Goal: Transaction & Acquisition: Download file/media

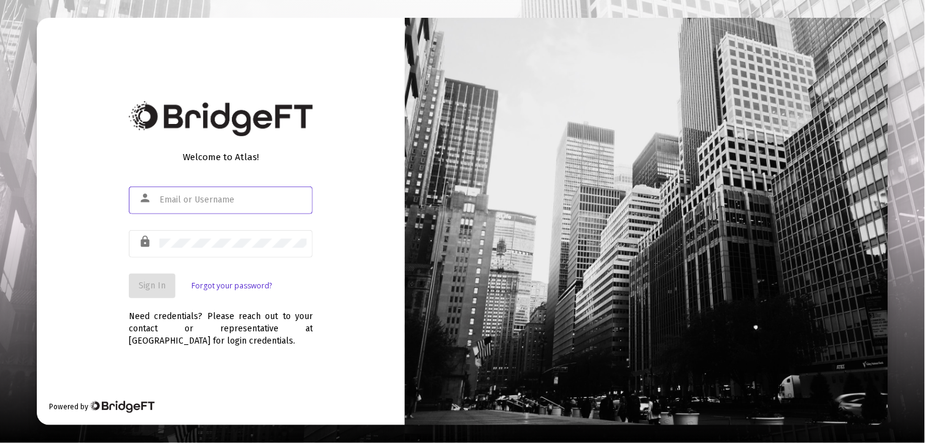
click at [267, 199] on input "text" at bounding box center [232, 200] width 147 height 10
type input "J"
type input "[EMAIL_ADDRESS][DOMAIN_NAME]"
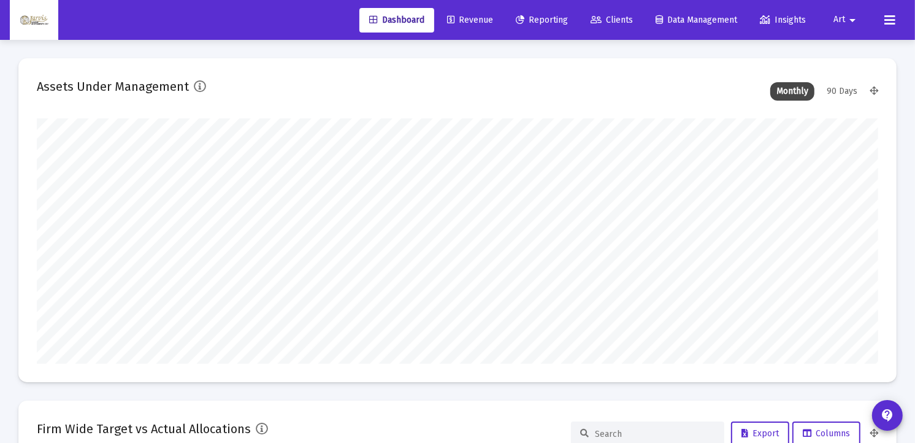
scroll to position [245, 453]
type input "[DATE]"
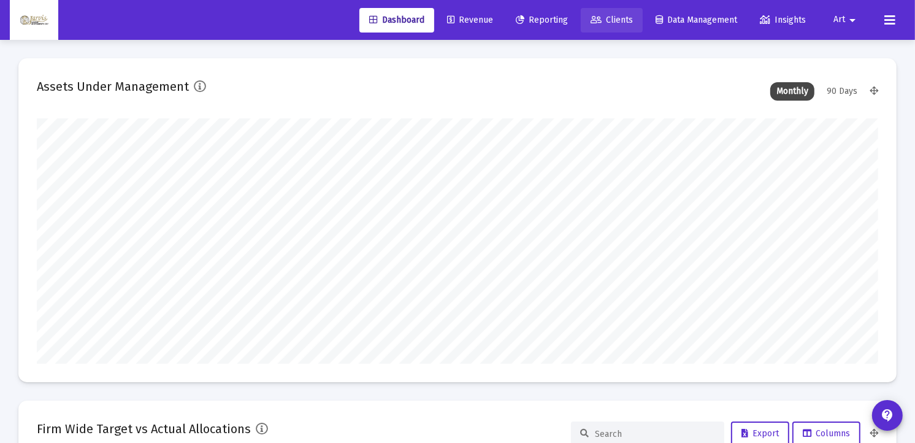
click at [611, 20] on span "Clients" at bounding box center [611, 20] width 42 height 10
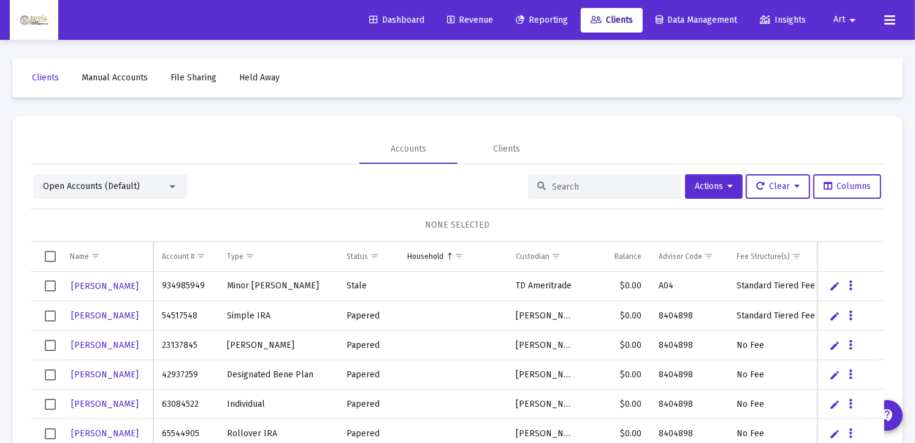
click at [562, 188] on input at bounding box center [612, 187] width 120 height 10
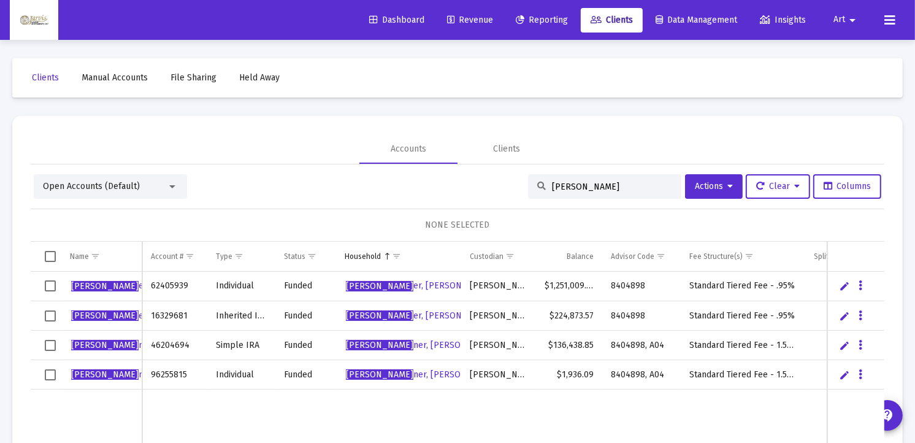
type input "[PERSON_NAME]"
click at [108, 288] on span "[PERSON_NAME], [PERSON_NAME]" at bounding box center [144, 285] width 147 height 10
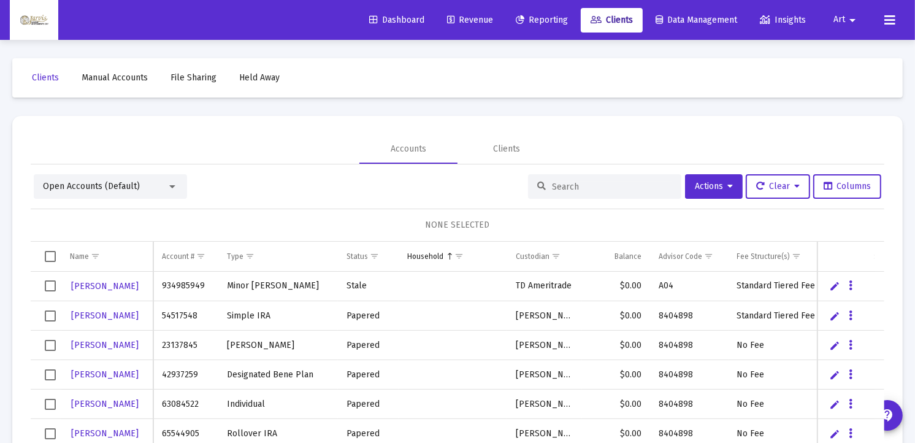
click at [595, 188] on input at bounding box center [612, 187] width 120 height 10
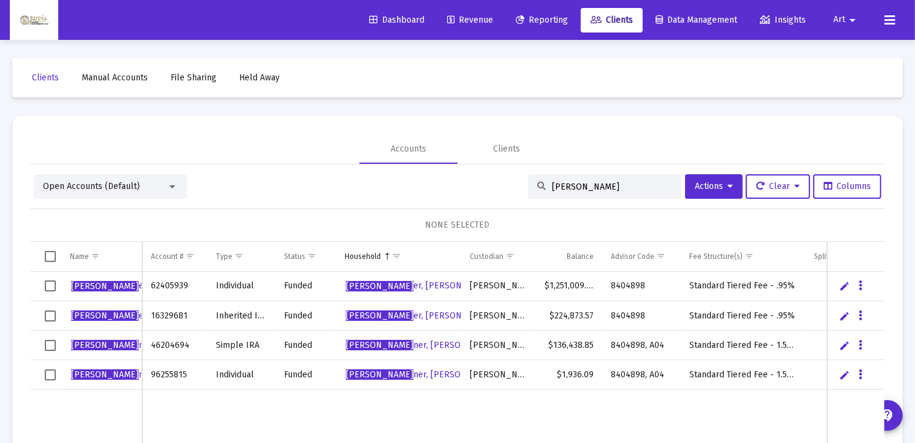
type input "[PERSON_NAME]"
click at [117, 316] on span "[PERSON_NAME], [PERSON_NAME]" at bounding box center [144, 315] width 147 height 10
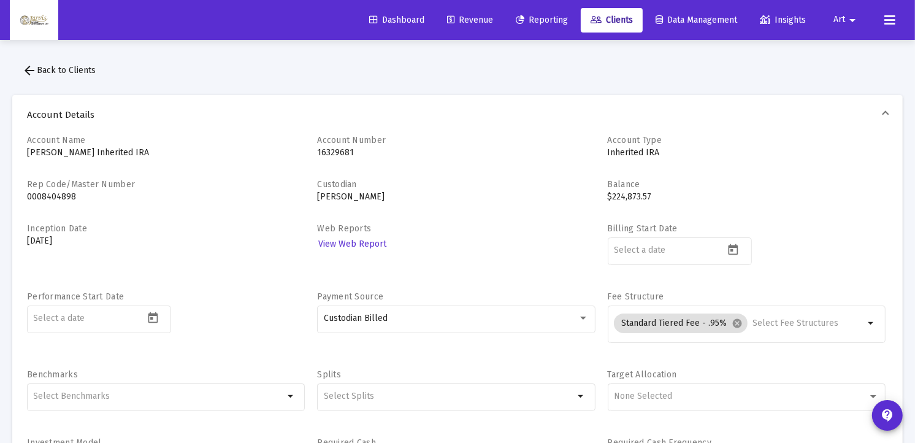
click at [70, 72] on span "arrow_back Back to Clients" at bounding box center [59, 70] width 74 height 10
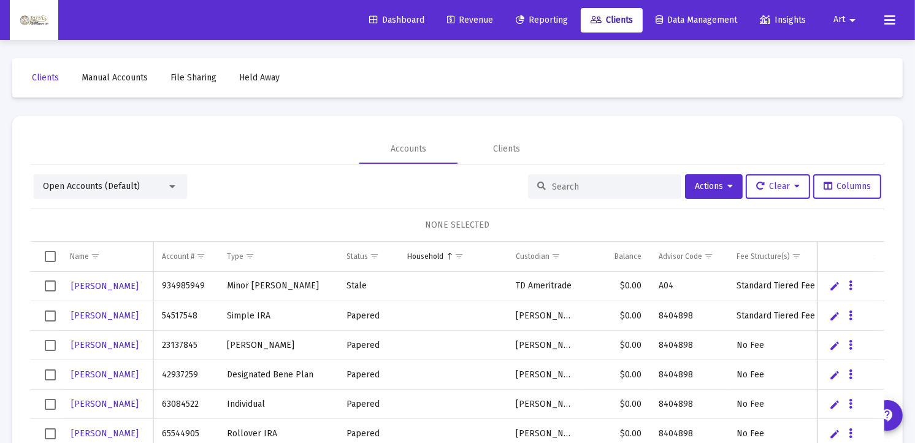
click at [597, 183] on input at bounding box center [612, 187] width 120 height 10
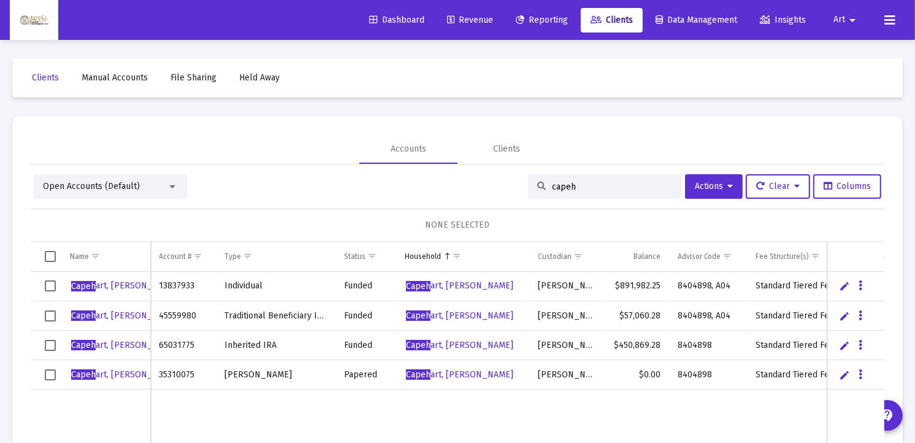
type input "capeh"
click at [127, 286] on span "Capeh art, [PERSON_NAME]" at bounding box center [124, 285] width 107 height 10
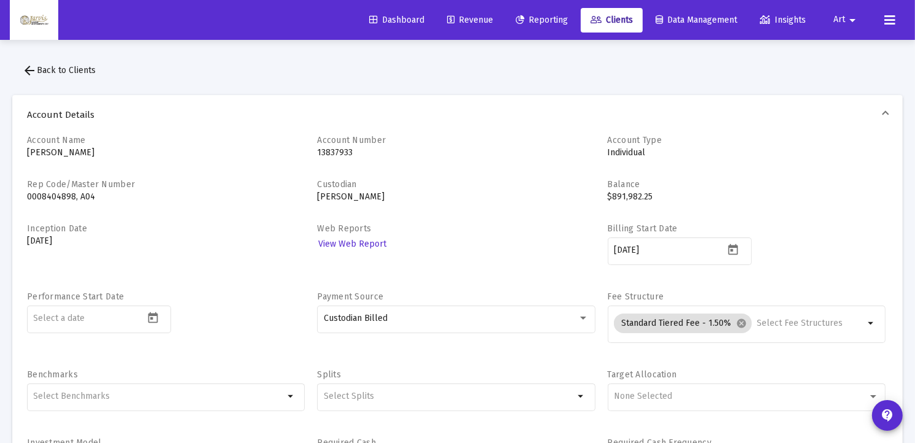
click at [47, 68] on span "arrow_back Back to Clients" at bounding box center [59, 70] width 74 height 10
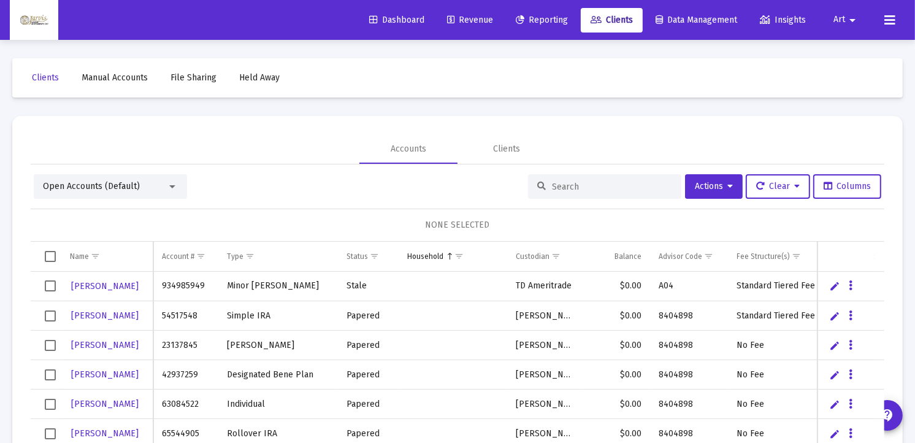
click at [567, 185] on input at bounding box center [612, 187] width 120 height 10
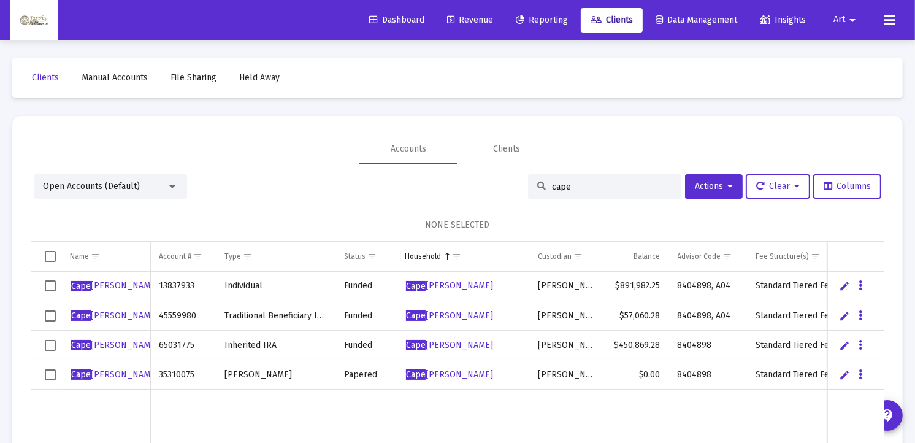
type input "cape"
click at [124, 316] on span "Cape [PERSON_NAME]" at bounding box center [114, 315] width 87 height 10
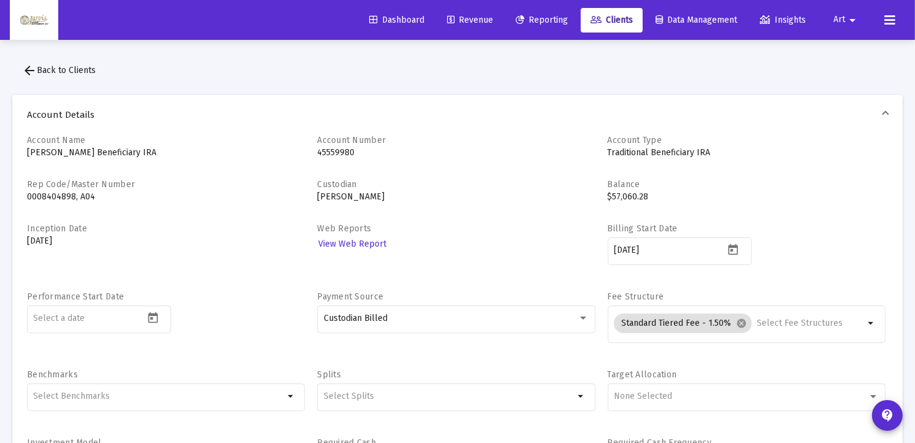
click at [70, 68] on span "arrow_back Back to Clients" at bounding box center [59, 70] width 74 height 10
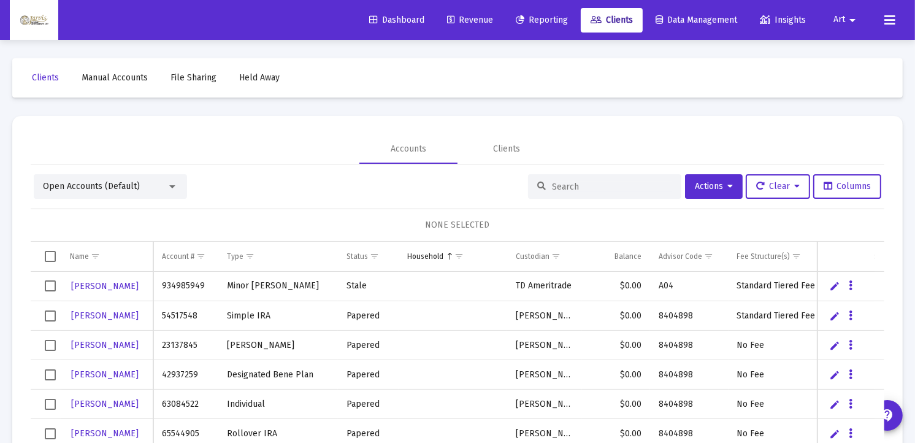
click at [561, 185] on input at bounding box center [612, 187] width 120 height 10
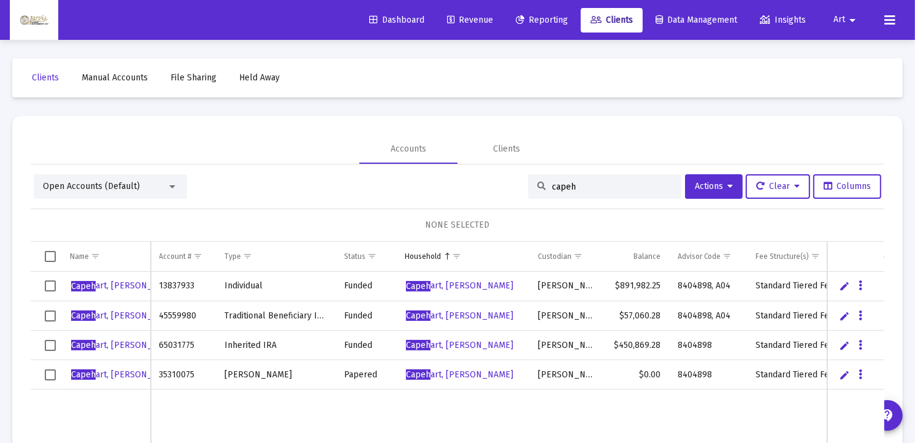
type input "capeh"
click at [110, 346] on span "Capeh art, [PERSON_NAME]" at bounding box center [124, 345] width 107 height 10
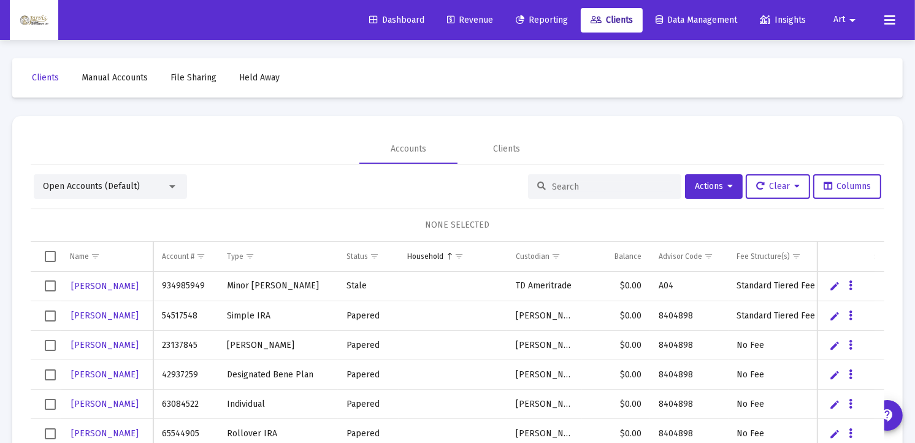
click at [586, 186] on input at bounding box center [612, 187] width 120 height 10
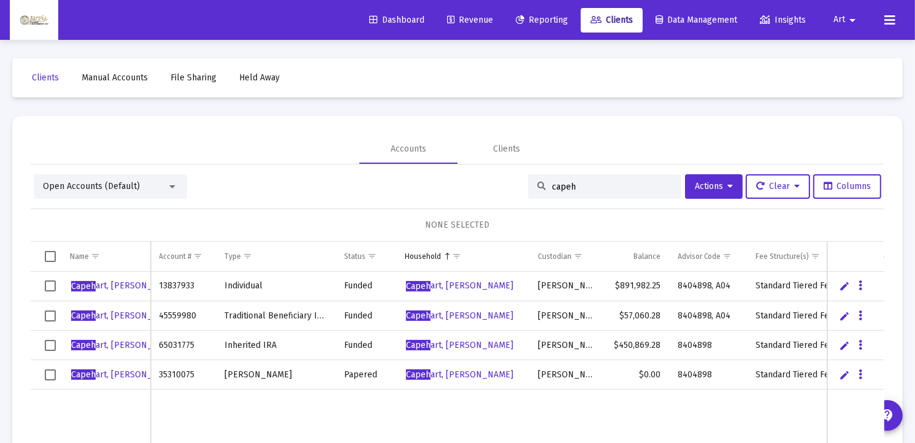
type input "capeh"
click at [121, 376] on span "Capeh art, [PERSON_NAME]" at bounding box center [124, 374] width 107 height 10
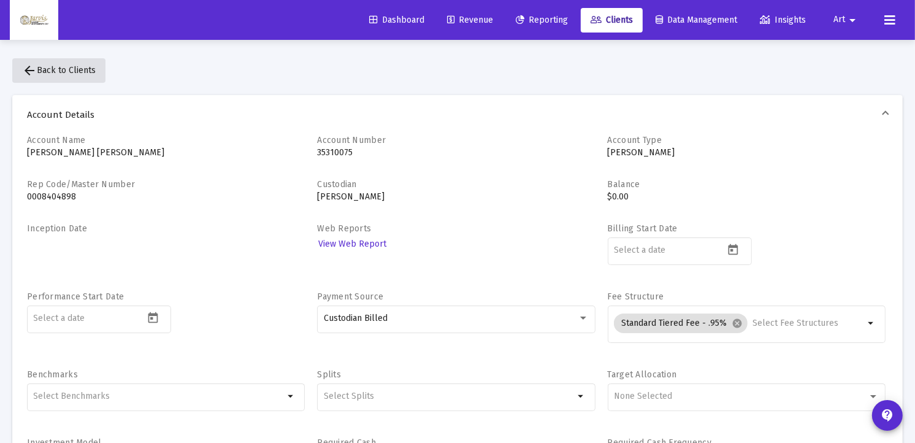
click at [72, 69] on span "arrow_back Back to Clients" at bounding box center [59, 70] width 74 height 10
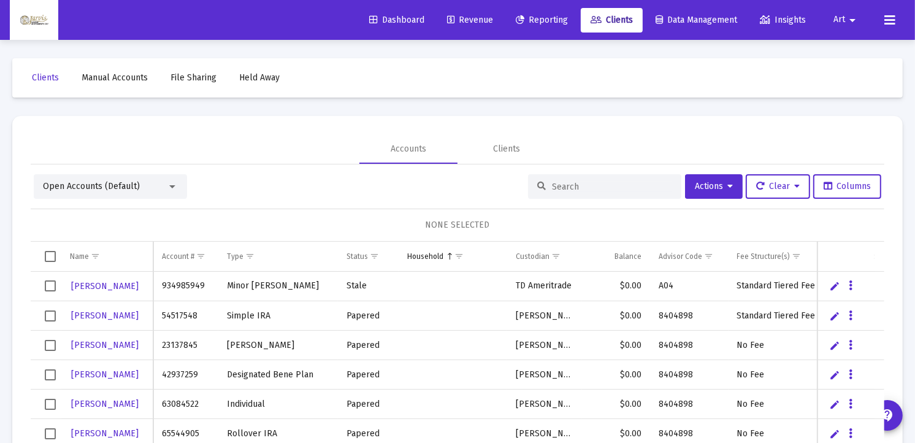
click at [617, 186] on input at bounding box center [612, 187] width 120 height 10
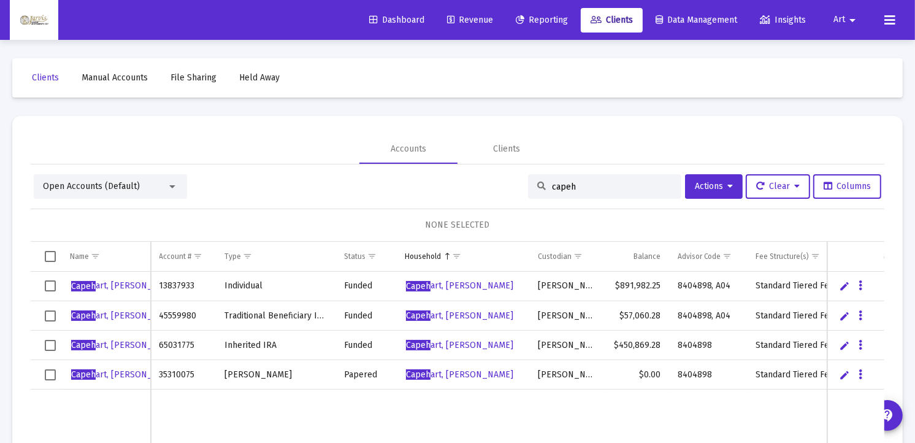
type input "capeh"
click at [114, 284] on span "Capeh art, [PERSON_NAME]" at bounding box center [124, 285] width 107 height 10
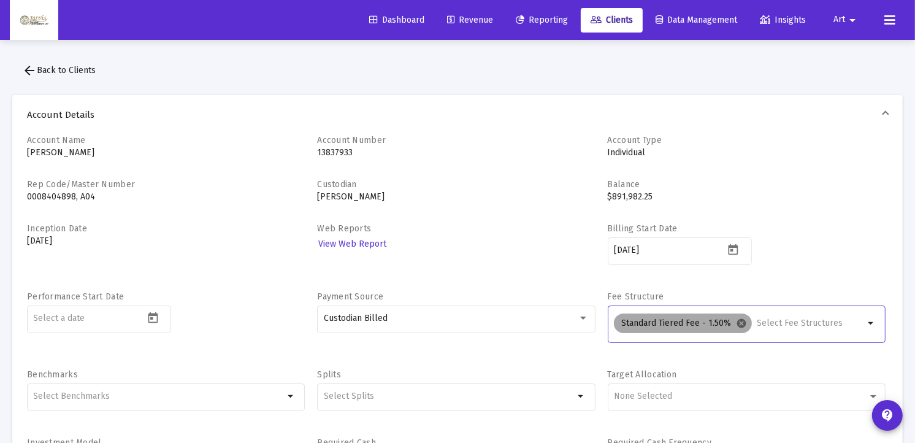
click at [739, 322] on mat-icon "cancel" at bounding box center [741, 323] width 11 height 11
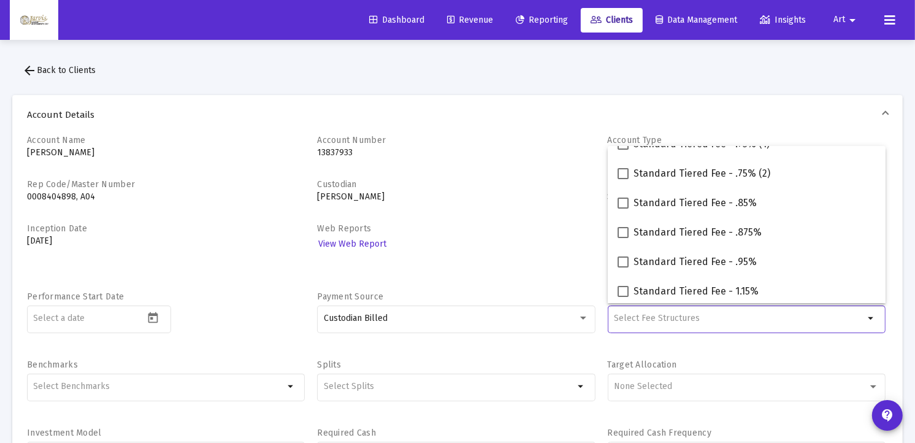
scroll to position [137, 0]
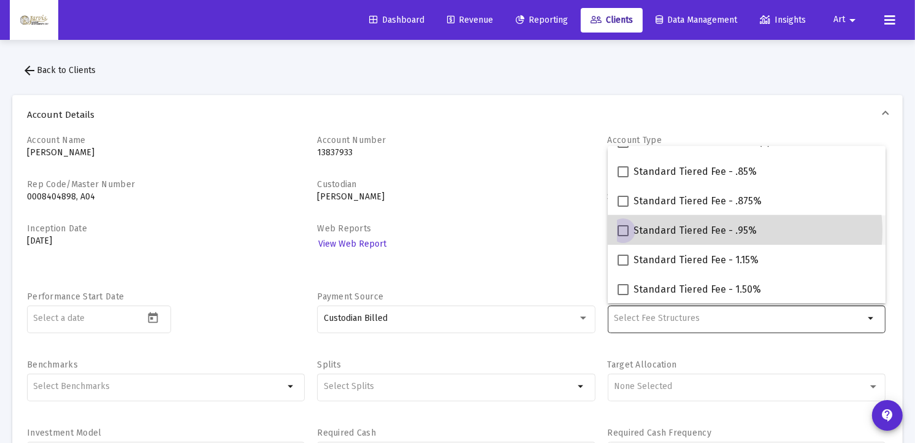
click at [744, 231] on span "Standard Tiered Fee - .95%" at bounding box center [694, 230] width 123 height 15
click at [623, 236] on input "Standard Tiered Fee - .95%" at bounding box center [622, 236] width 1 height 1
checkbox input "true"
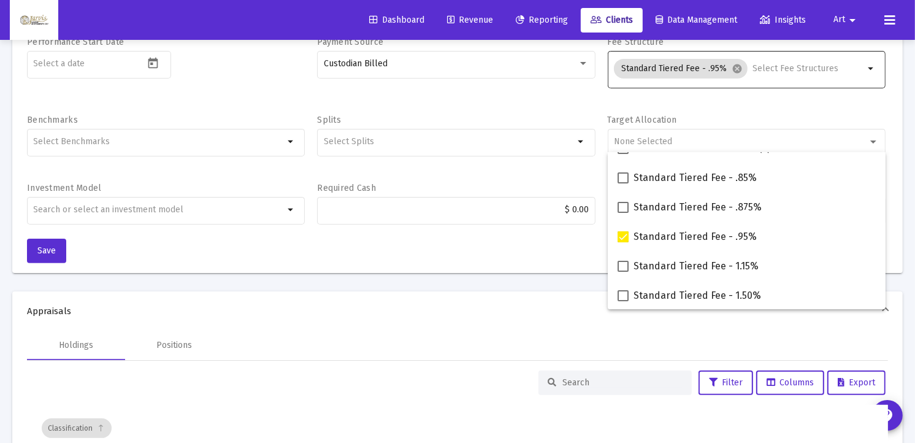
scroll to position [282, 0]
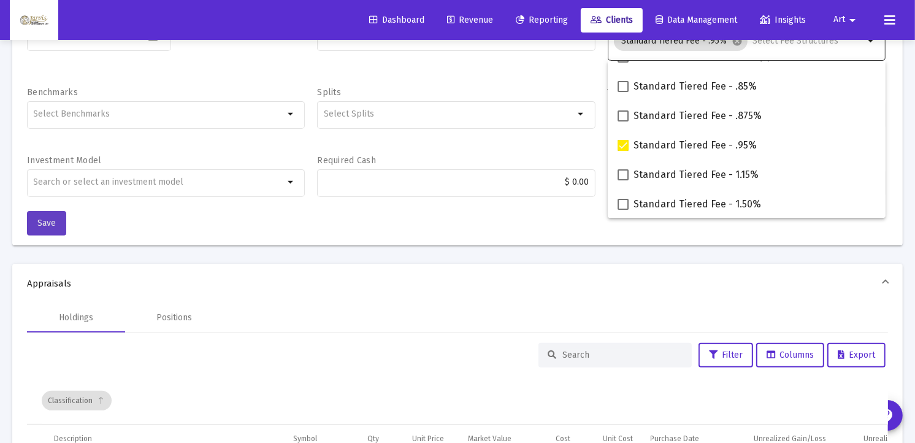
click at [54, 218] on span "Save" at bounding box center [46, 223] width 18 height 10
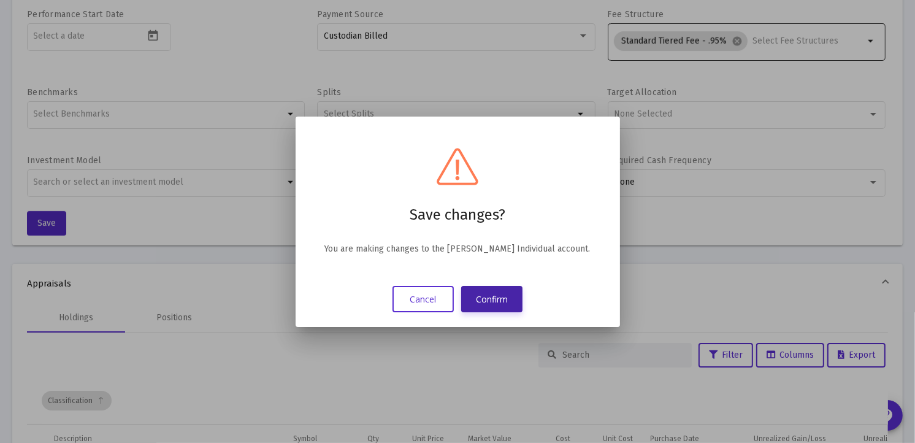
click at [501, 290] on button "Confirm" at bounding box center [491, 299] width 61 height 26
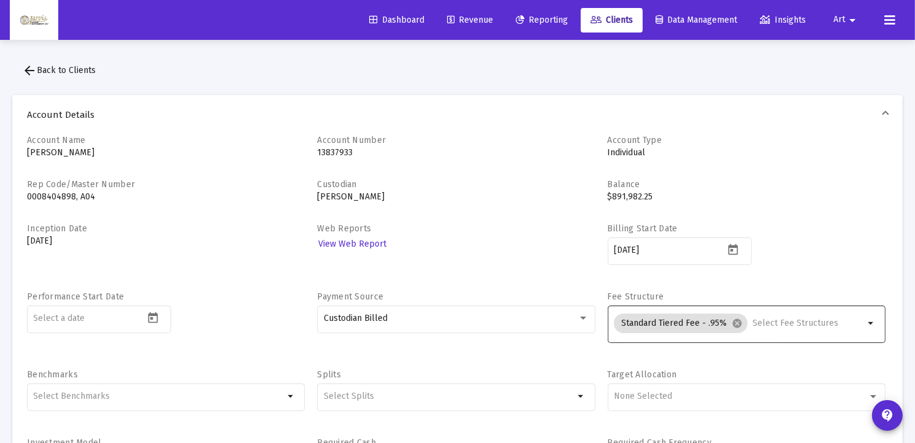
scroll to position [282, 0]
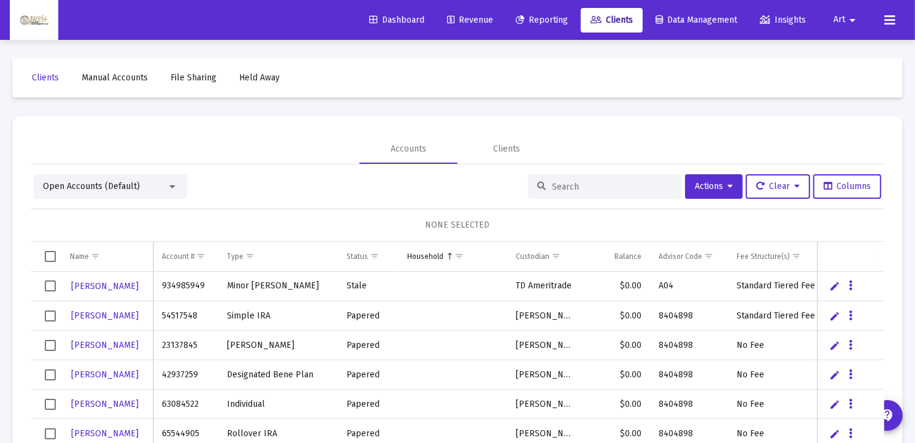
click at [561, 186] on input at bounding box center [612, 187] width 120 height 10
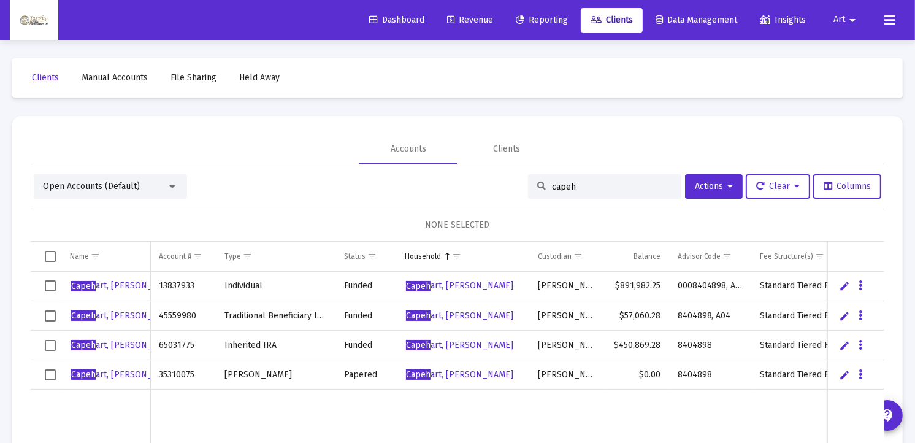
type input "capeh"
click at [113, 314] on span "Capeh art, [PERSON_NAME]" at bounding box center [124, 315] width 107 height 10
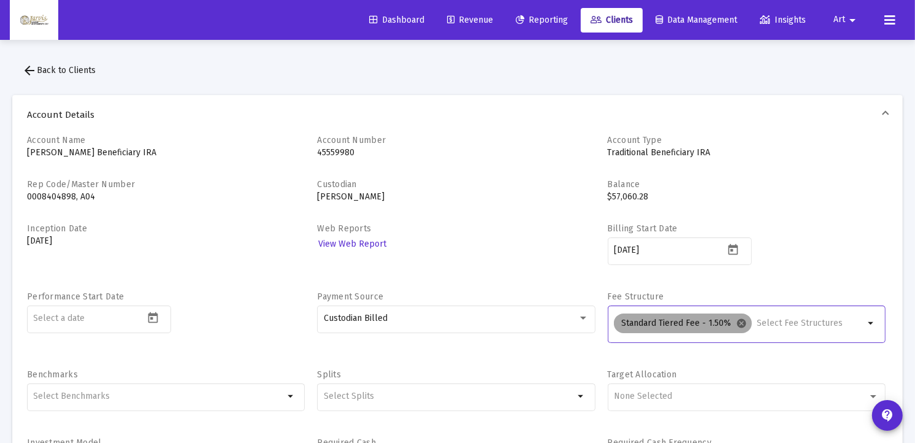
click at [740, 323] on mat-icon "cancel" at bounding box center [741, 323] width 11 height 11
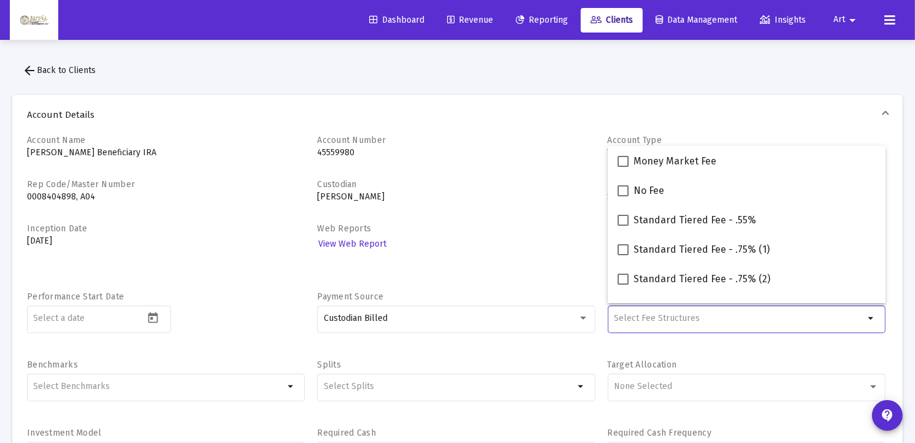
scroll to position [137, 0]
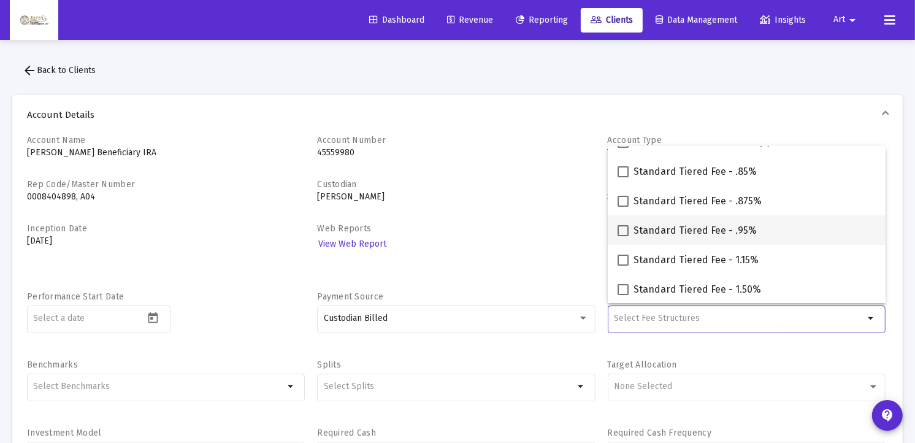
click at [740, 231] on span "Standard Tiered Fee - .95%" at bounding box center [694, 230] width 123 height 15
click at [623, 236] on input "Standard Tiered Fee - .95%" at bounding box center [622, 236] width 1 height 1
checkbox input "true"
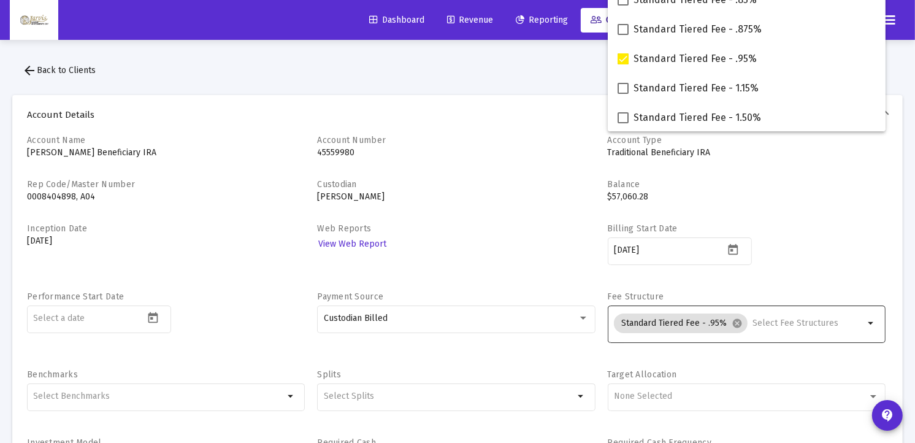
scroll to position [387, 0]
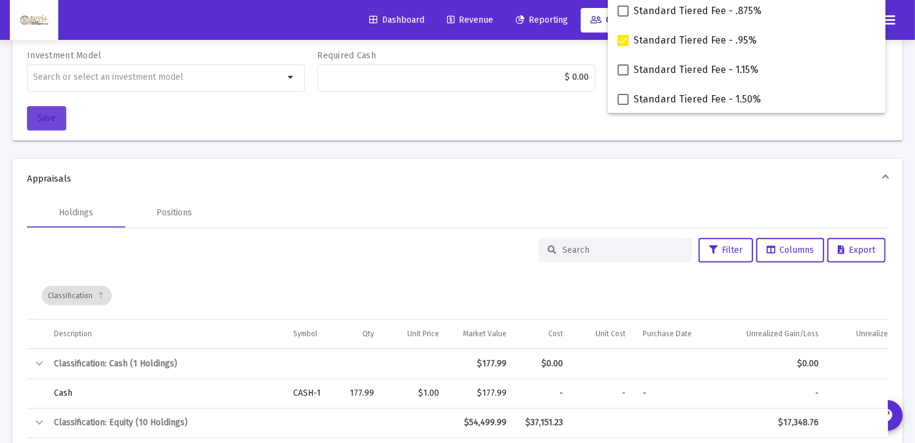
click at [51, 124] on button "Save" at bounding box center [46, 118] width 39 height 25
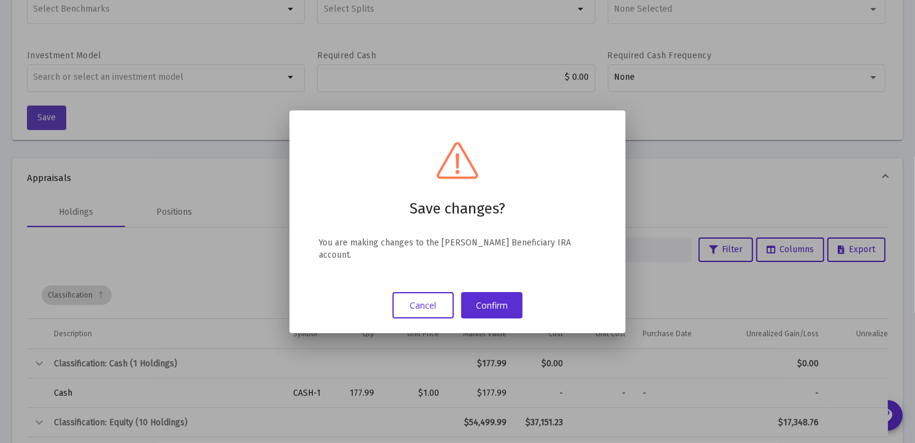
scroll to position [0, 0]
click at [488, 309] on button "Confirm" at bounding box center [491, 305] width 61 height 26
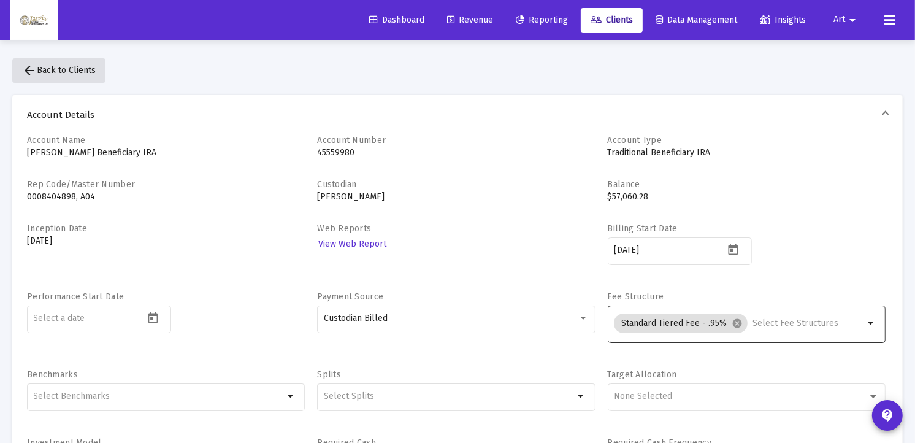
click at [64, 69] on span "arrow_back Back to Clients" at bounding box center [59, 70] width 74 height 10
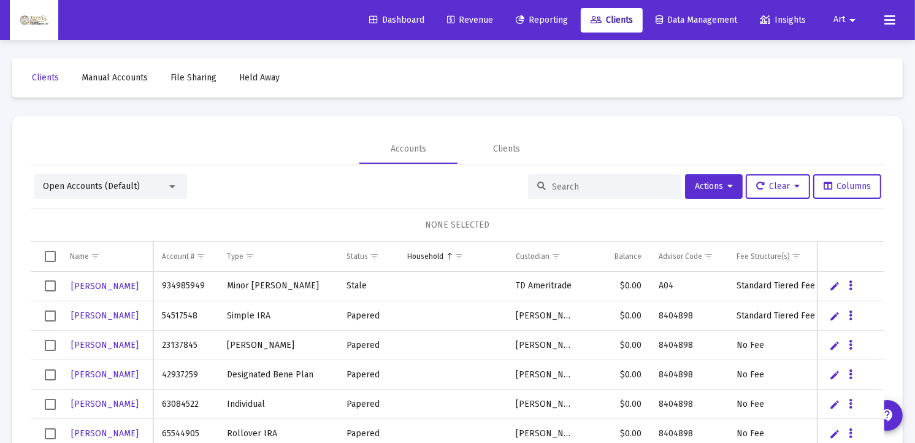
click at [573, 191] on input at bounding box center [612, 187] width 120 height 10
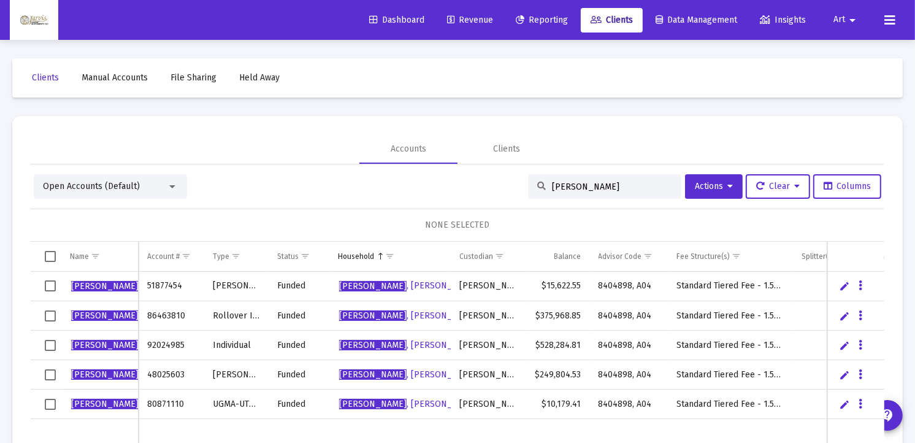
type input "[PERSON_NAME]"
click at [113, 344] on span "[PERSON_NAME]" at bounding box center [140, 345] width 139 height 10
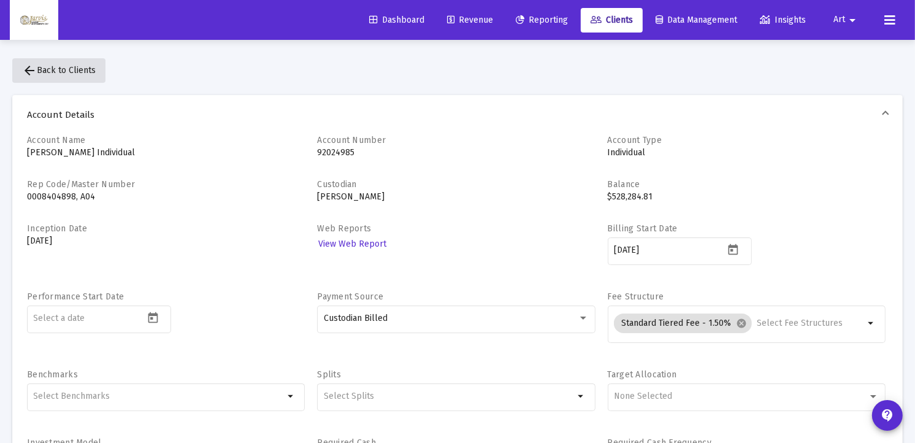
click at [33, 64] on mat-icon "arrow_back" at bounding box center [29, 70] width 15 height 15
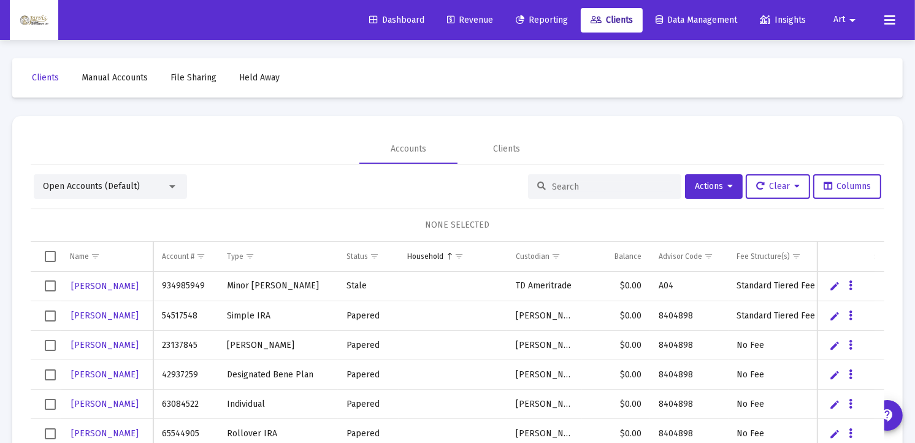
click at [610, 188] on input at bounding box center [612, 187] width 120 height 10
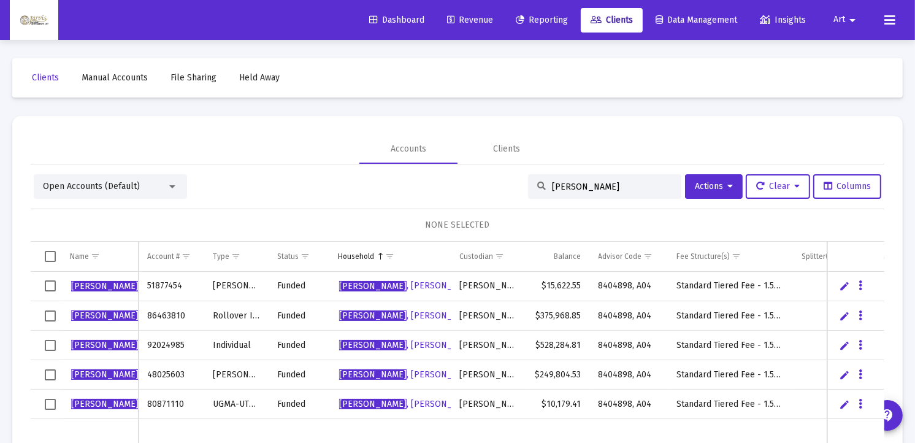
type input "[PERSON_NAME]"
click at [115, 313] on span "[PERSON_NAME]" at bounding box center [140, 315] width 139 height 10
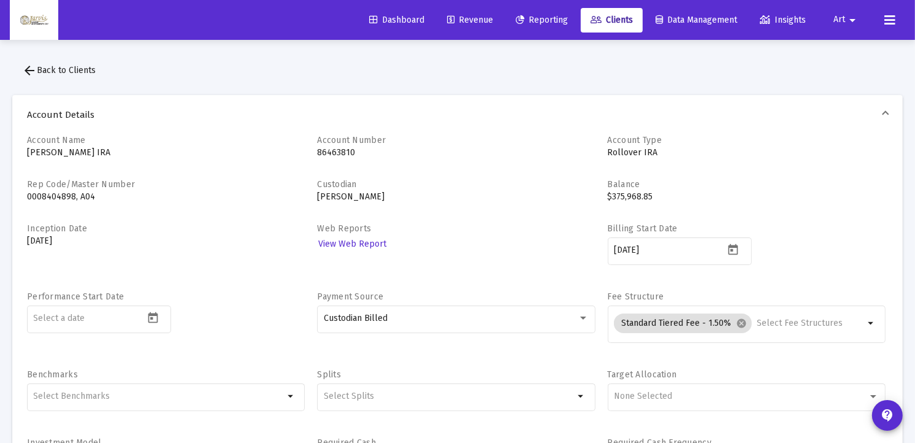
click at [75, 71] on span "arrow_back Back to Clients" at bounding box center [59, 70] width 74 height 10
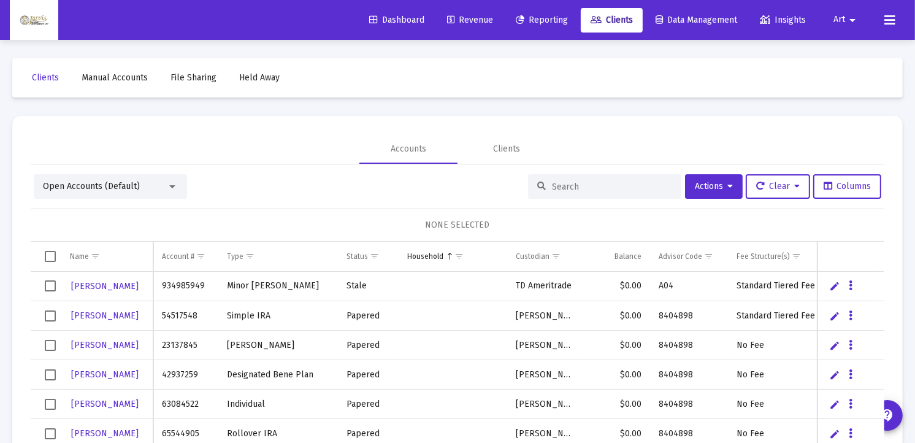
click at [614, 185] on input at bounding box center [612, 187] width 120 height 10
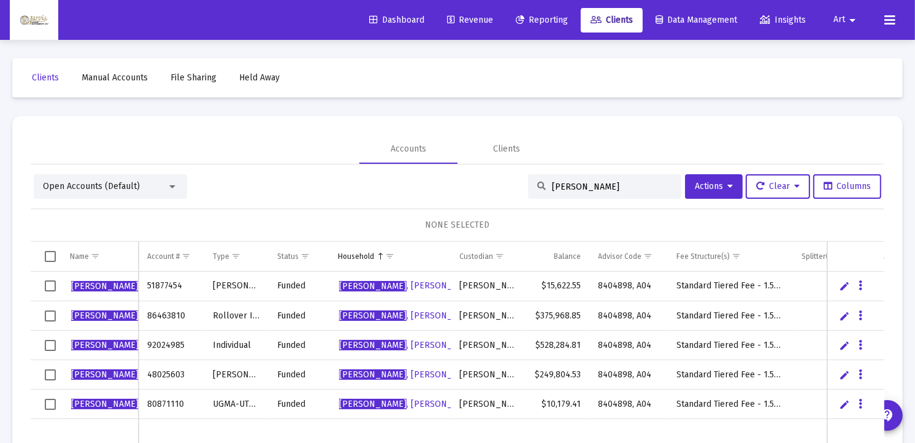
type input "[PERSON_NAME]"
click at [96, 376] on span "[PERSON_NAME]" at bounding box center [140, 374] width 139 height 10
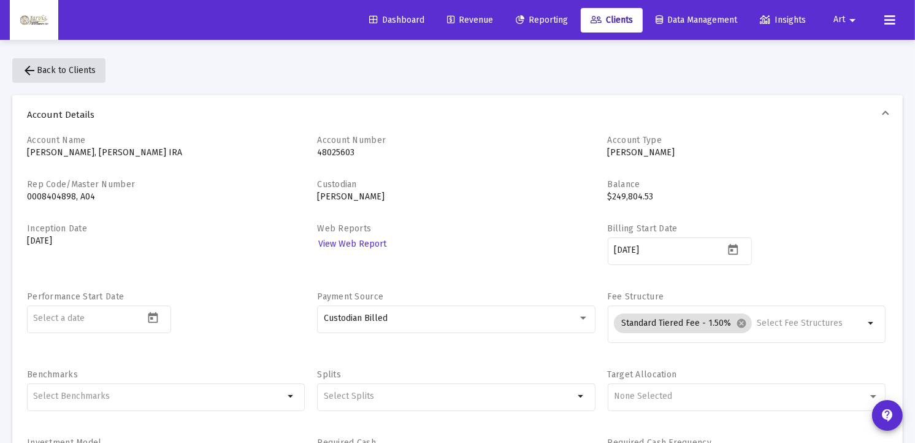
click at [38, 64] on button "arrow_back Back to Clients" at bounding box center [58, 70] width 93 height 25
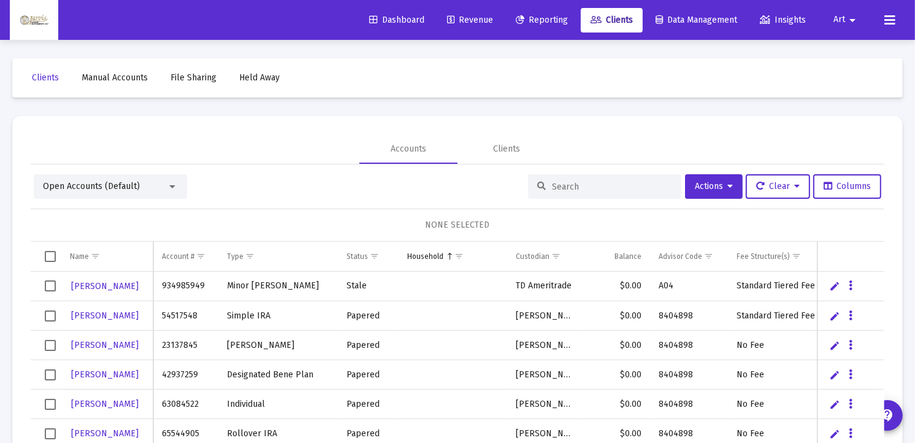
click at [574, 187] on input at bounding box center [612, 187] width 120 height 10
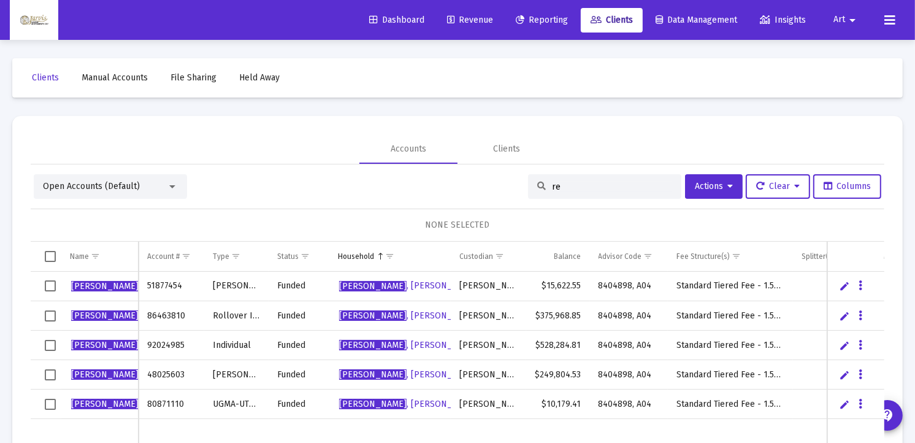
type input "r"
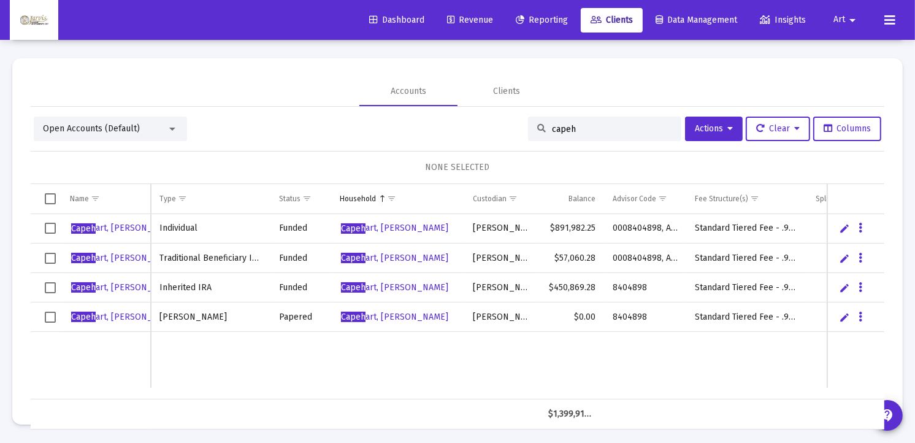
scroll to position [0, 82]
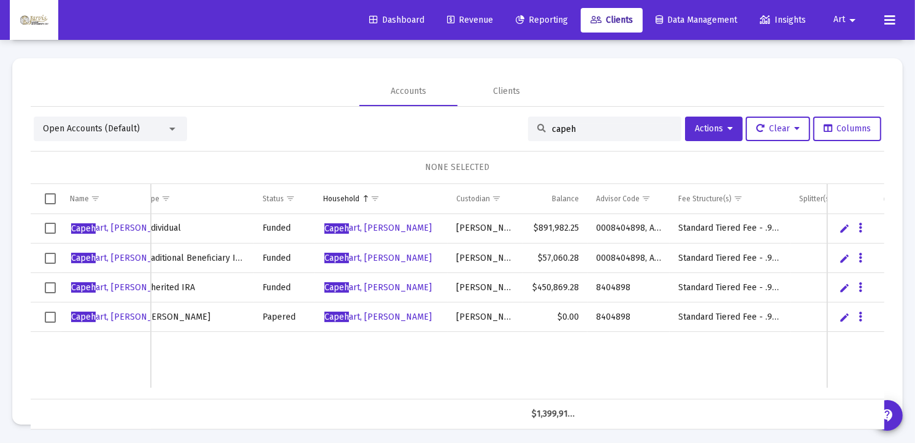
type input "capeh"
click at [532, 16] on span "Reporting" at bounding box center [542, 20] width 52 height 10
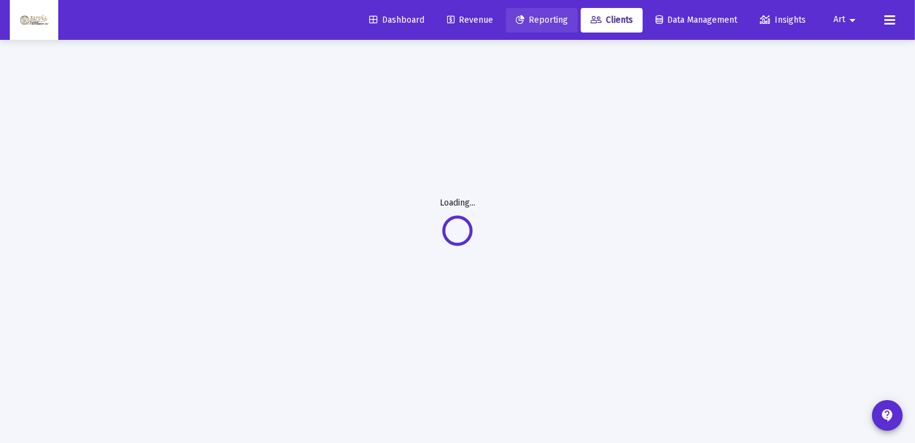
scroll to position [40, 0]
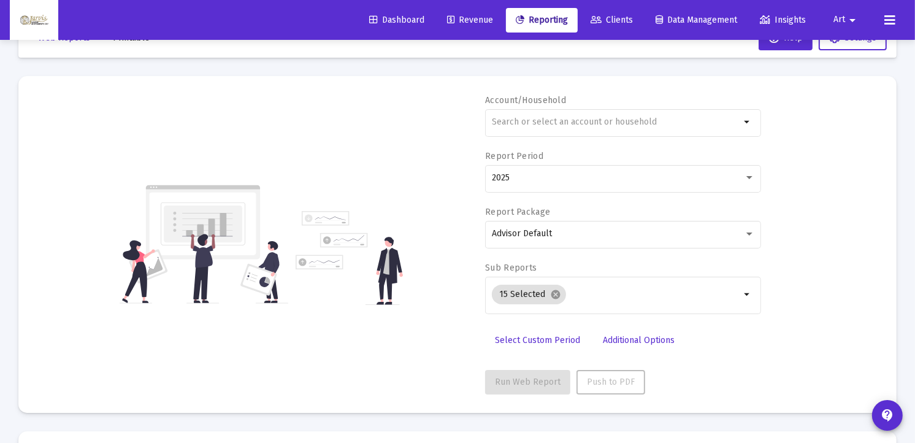
scroll to position [58, 0]
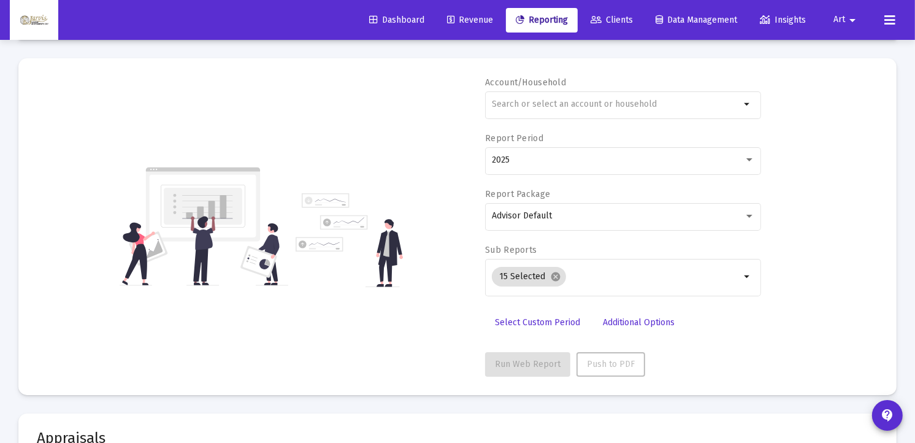
click at [468, 23] on span "Revenue" at bounding box center [470, 20] width 46 height 10
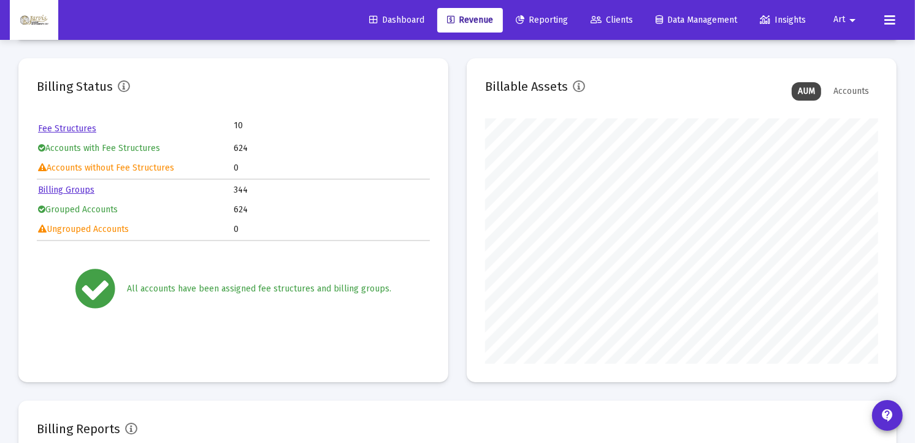
scroll to position [245, 393]
click at [543, 22] on span "Reporting" at bounding box center [542, 20] width 52 height 10
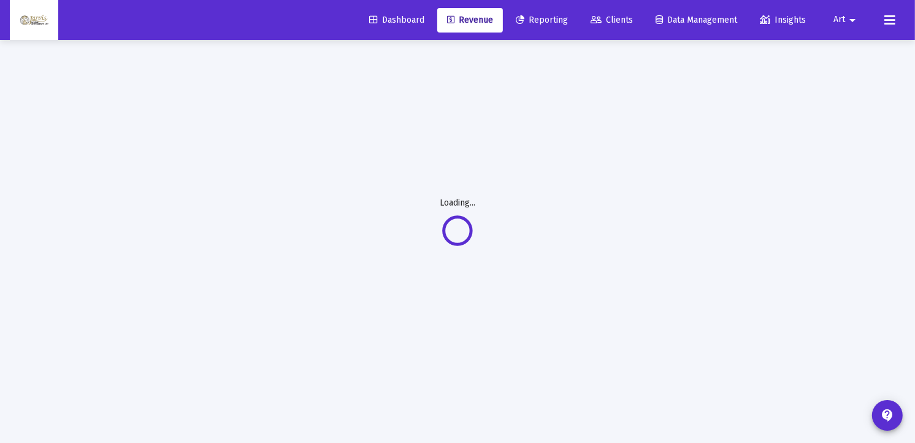
scroll to position [40, 0]
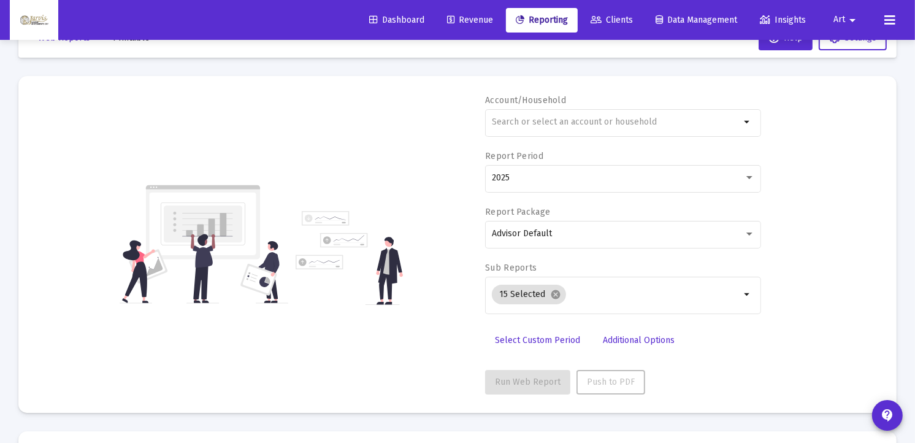
scroll to position [58, 0]
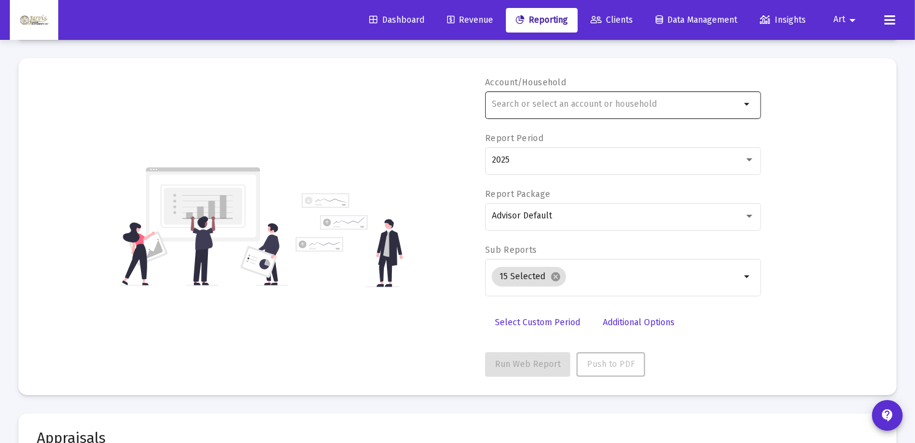
click at [551, 106] on input "text" at bounding box center [616, 104] width 248 height 10
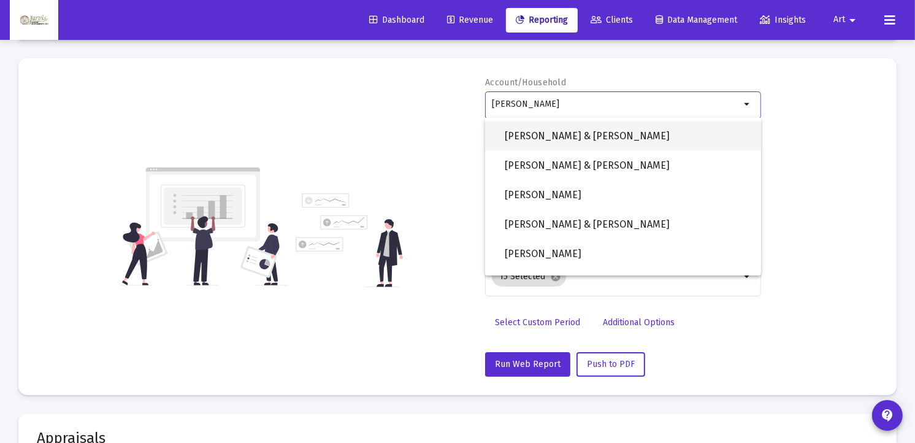
scroll to position [88, 0]
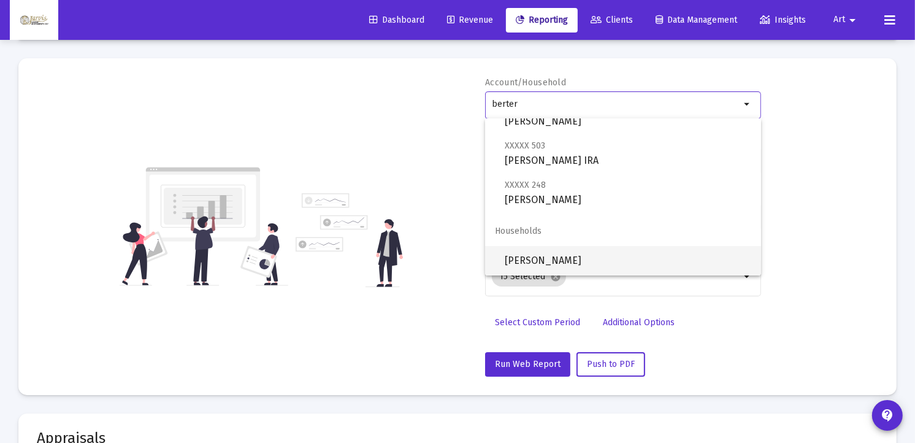
click at [590, 261] on span "[PERSON_NAME]" at bounding box center [628, 260] width 246 height 29
type input "[PERSON_NAME]"
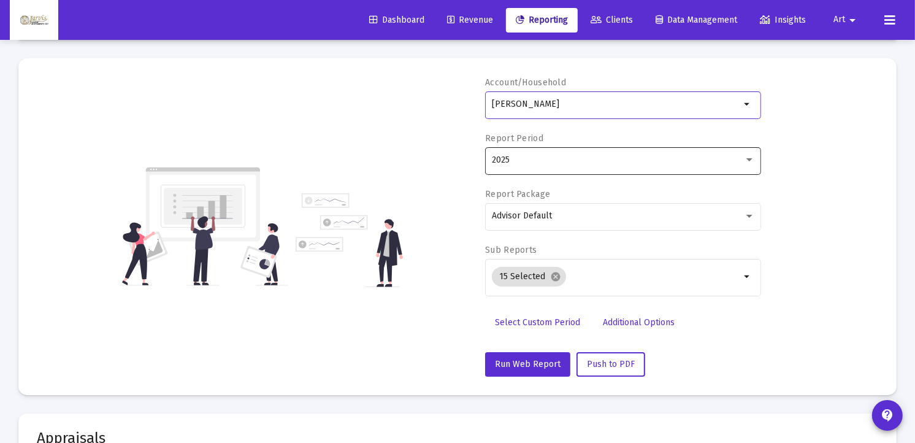
click at [746, 162] on div at bounding box center [749, 160] width 11 height 10
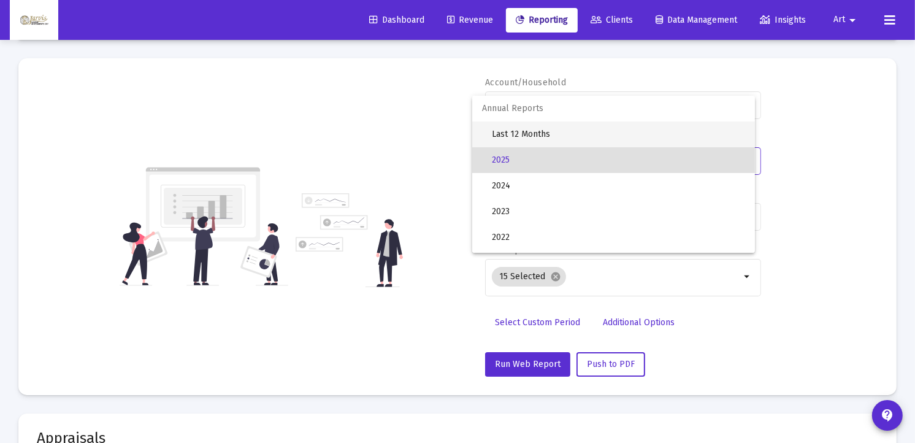
click at [563, 136] on span "Last 12 Months" at bounding box center [618, 134] width 253 height 26
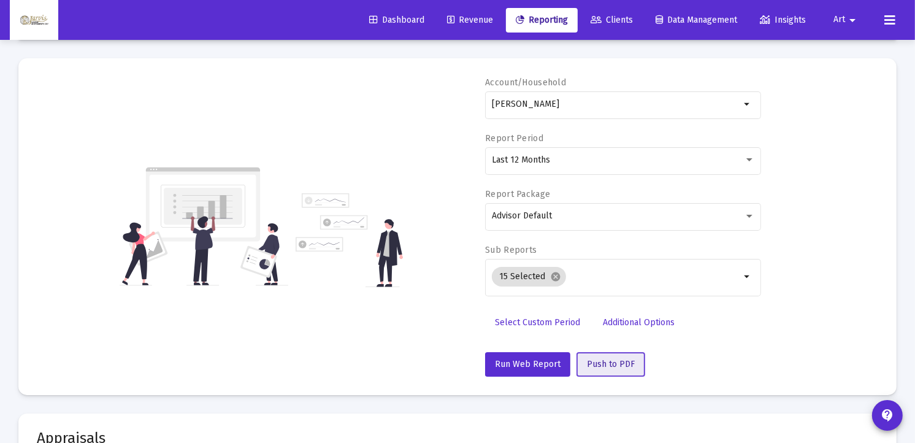
click at [614, 362] on span "Push to PDF" at bounding box center [611, 364] width 48 height 10
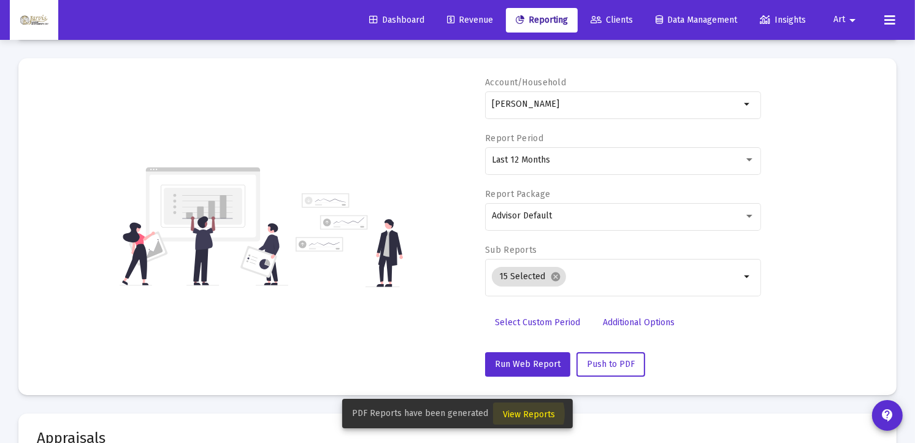
click at [520, 414] on span "View Reports" at bounding box center [529, 414] width 52 height 10
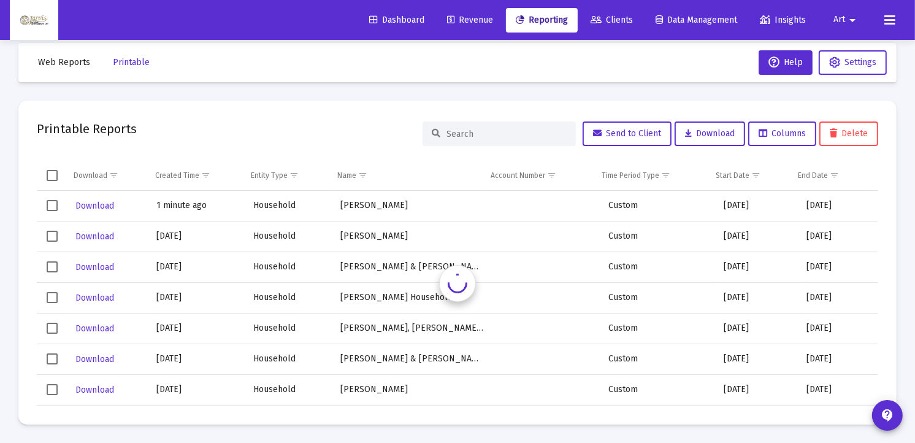
scroll to position [15, 0]
click at [96, 207] on span "Download" at bounding box center [94, 206] width 39 height 10
